Goal: Transaction & Acquisition: Obtain resource

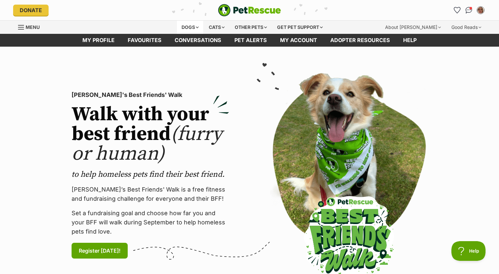
click at [187, 30] on div "Dogs" at bounding box center [190, 27] width 26 height 13
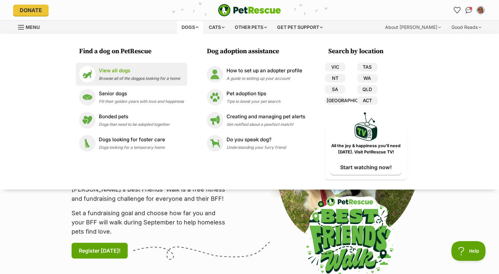
click at [111, 74] on p "View all dogs" at bounding box center [139, 71] width 81 height 8
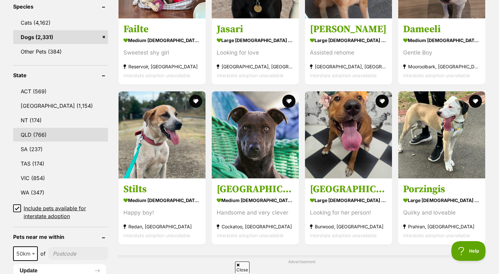
scroll to position [361, 0]
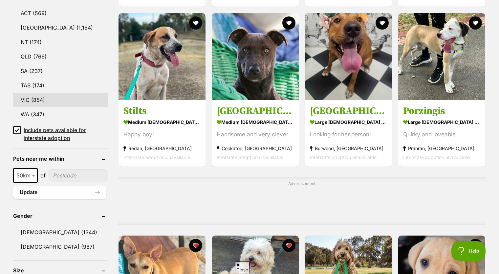
click at [33, 100] on link "VIC (854)" at bounding box center [60, 100] width 95 height 14
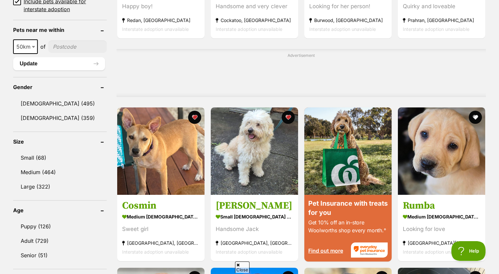
scroll to position [492, 0]
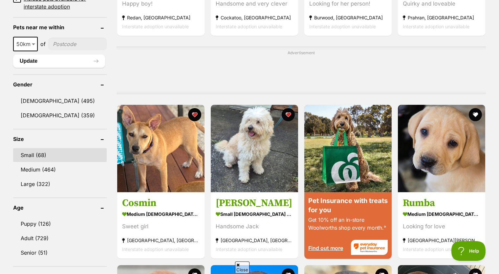
drag, startPoint x: 40, startPoint y: 154, endPoint x: 43, endPoint y: 153, distance: 3.3
click at [40, 154] on link "Small (68)" at bounding box center [60, 155] width 94 height 14
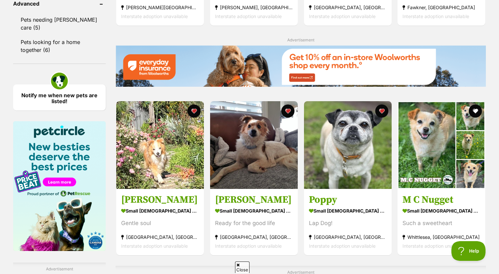
scroll to position [1017, 0]
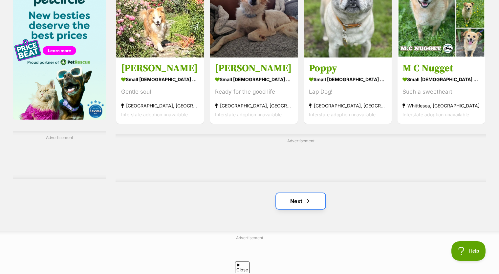
click at [290, 199] on link "Next" at bounding box center [300, 201] width 49 height 16
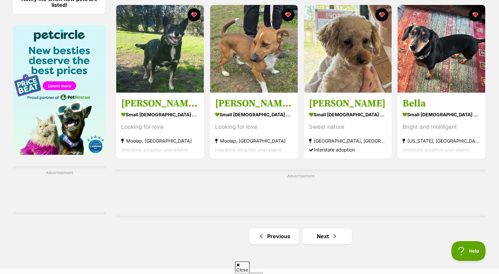
scroll to position [984, 0]
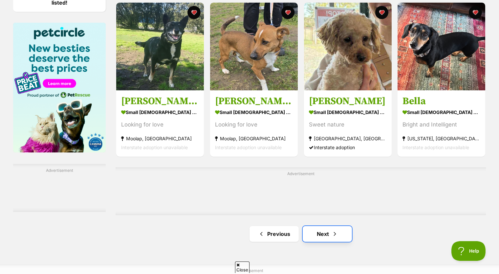
click at [318, 233] on link "Next" at bounding box center [327, 234] width 49 height 16
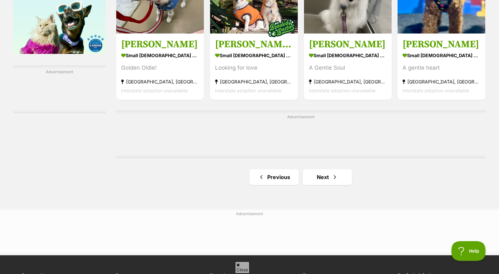
scroll to position [1149, 0]
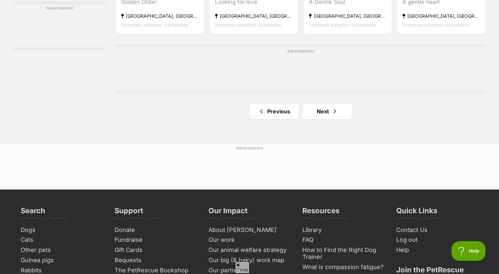
click at [320, 112] on link "Next" at bounding box center [327, 111] width 49 height 16
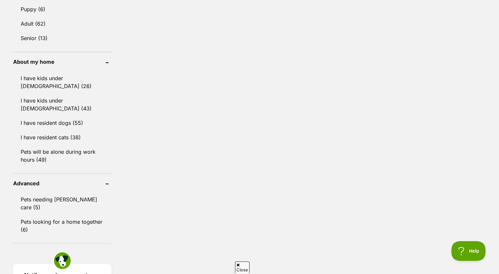
scroll to position [656, 0]
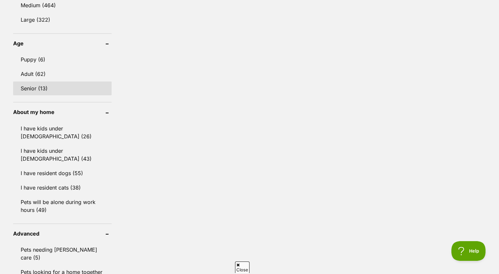
click at [25, 88] on link "Senior (13)" at bounding box center [62, 88] width 98 height 14
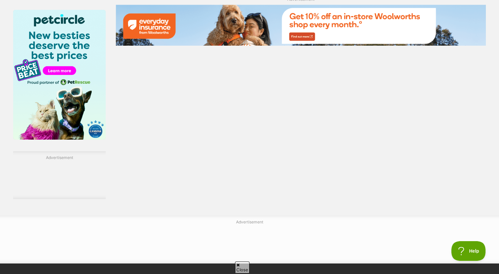
scroll to position [1083, 0]
